Goal: Task Accomplishment & Management: Use online tool/utility

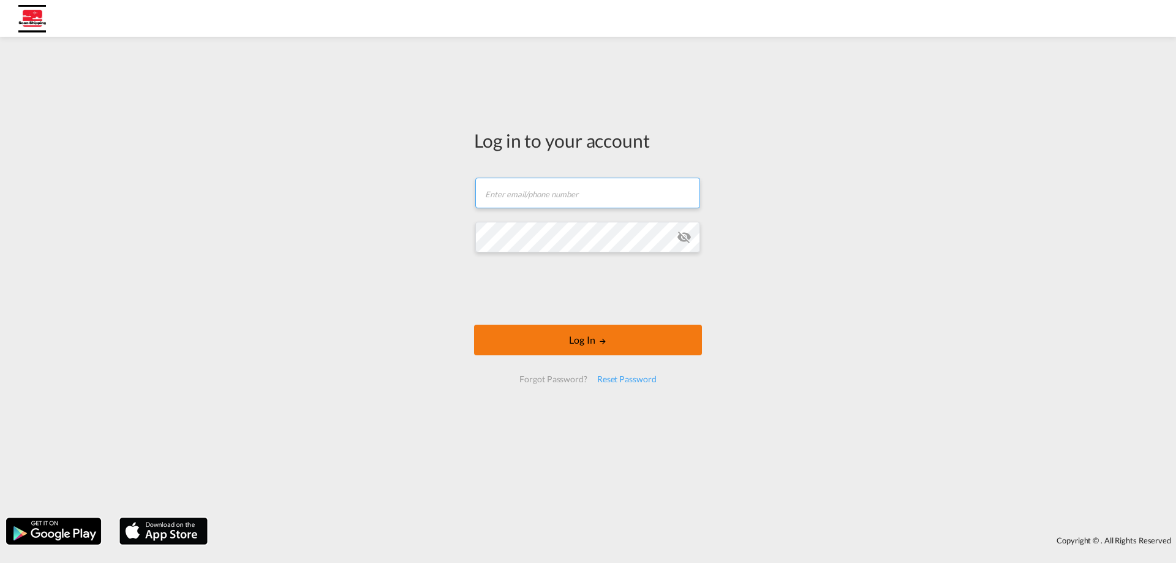
type input "[EMAIL_ADDRESS][DOMAIN_NAME]"
click at [608, 340] on button "Log In" at bounding box center [588, 340] width 228 height 31
